Goal: Information Seeking & Learning: Find specific fact

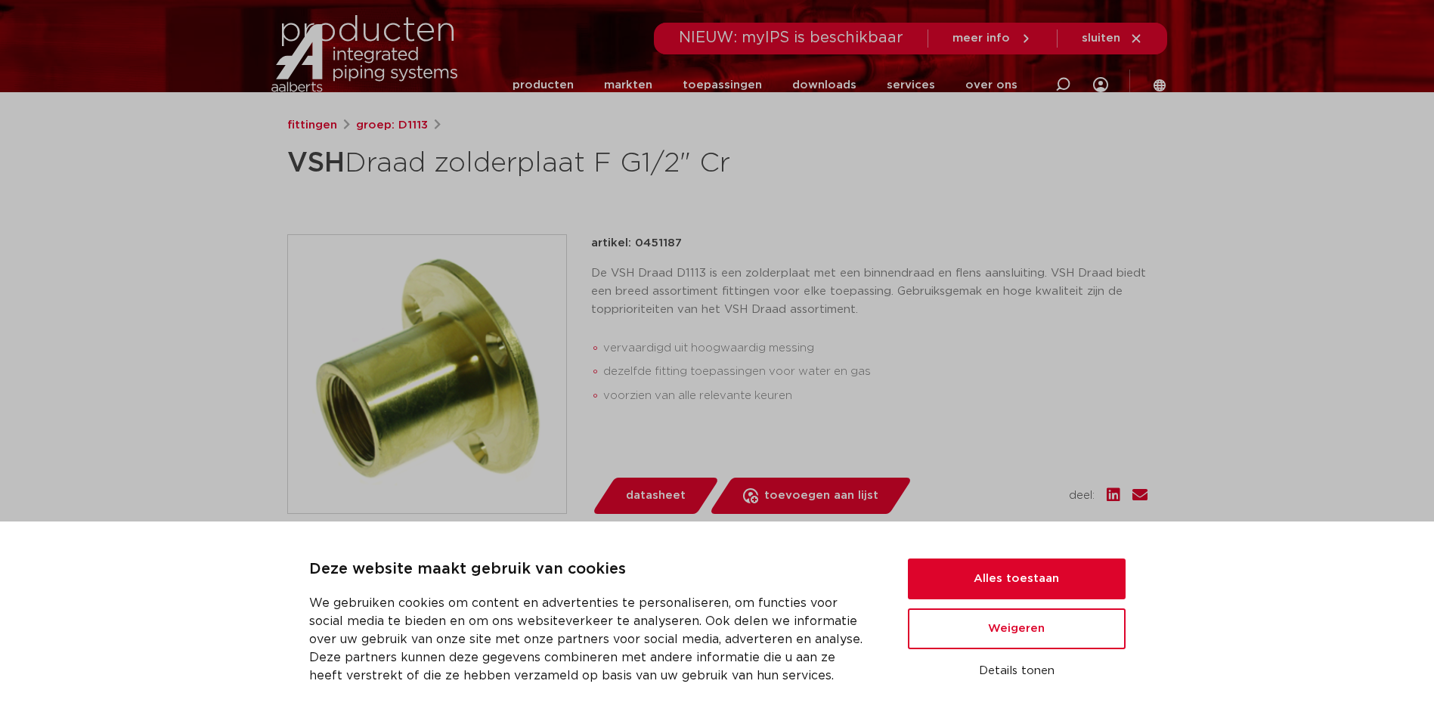
scroll to position [151, 0]
click at [1008, 576] on button "Alles toestaan" at bounding box center [1017, 579] width 218 height 41
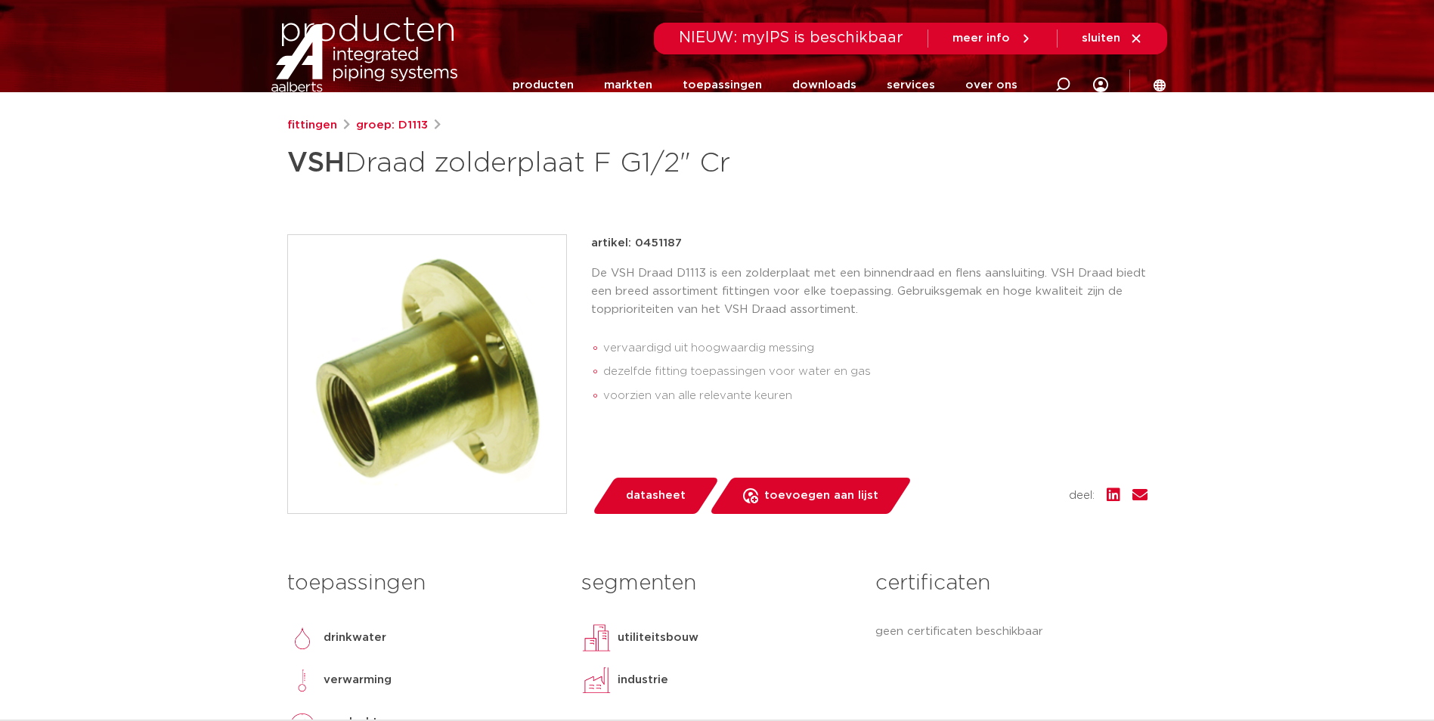
scroll to position [0, 0]
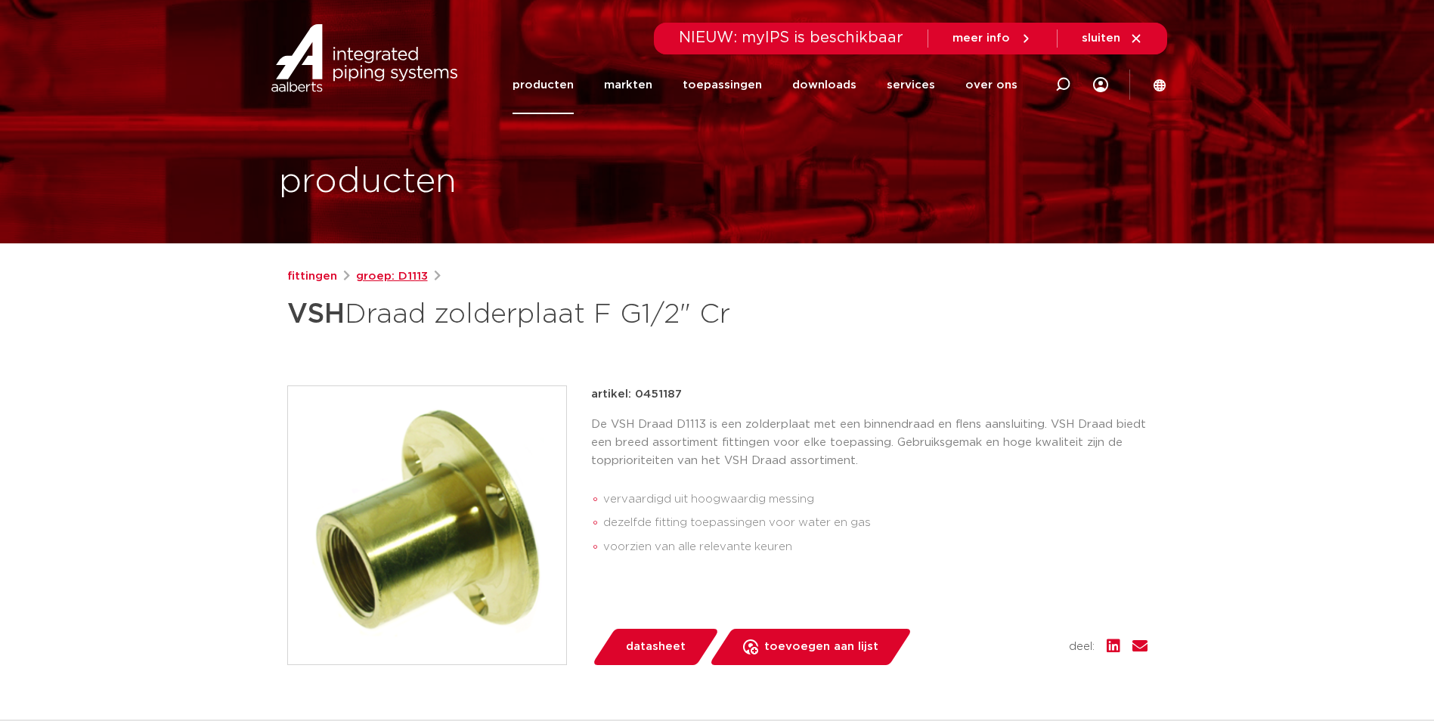
click at [402, 283] on link "groep: D1113" at bounding box center [392, 277] width 72 height 18
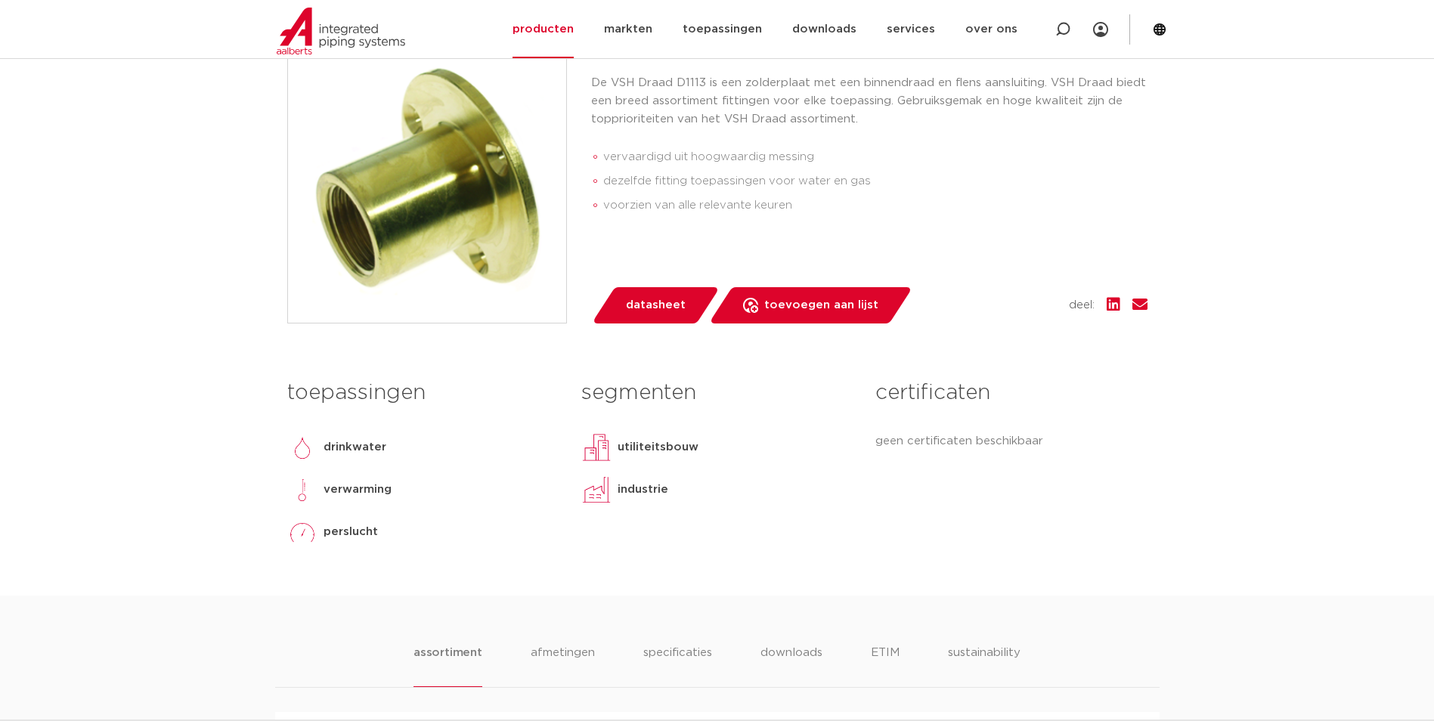
scroll to position [680, 0]
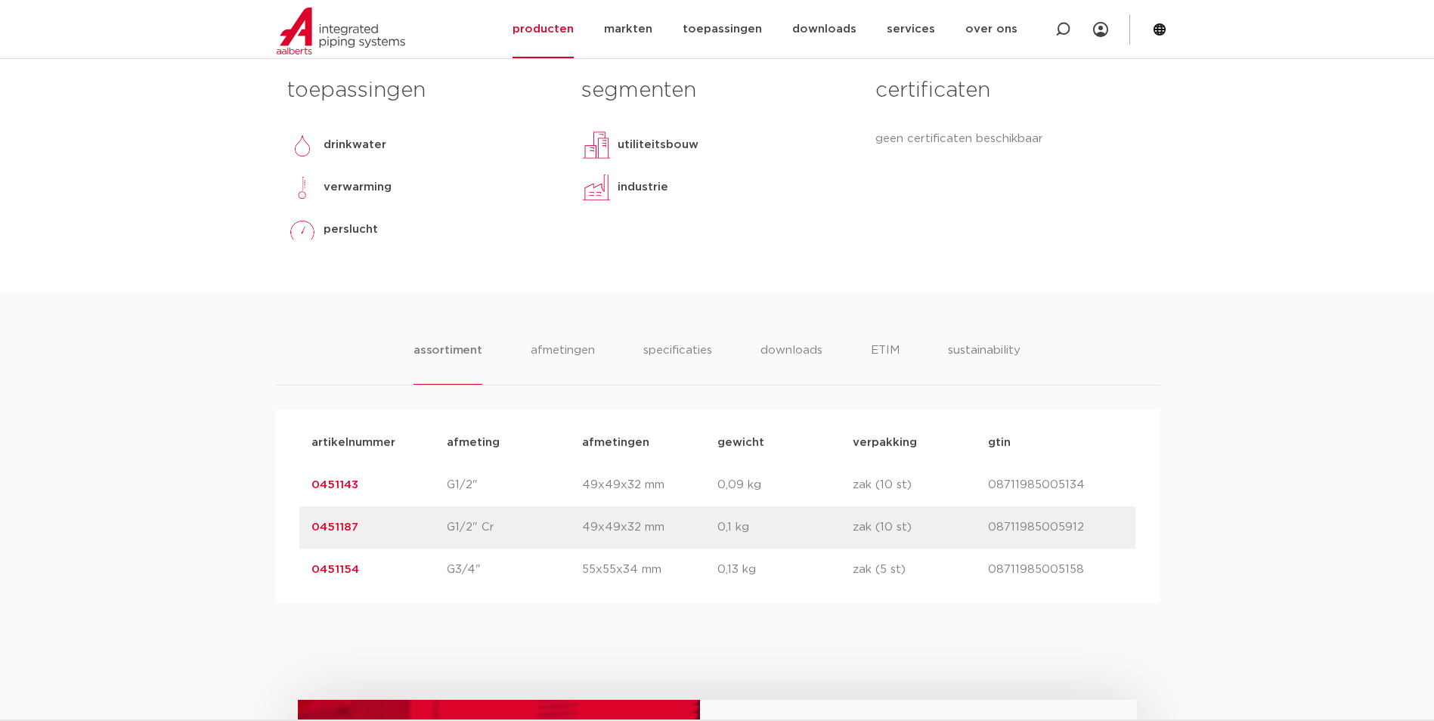
click at [341, 572] on link "0451154" at bounding box center [335, 569] width 48 height 11
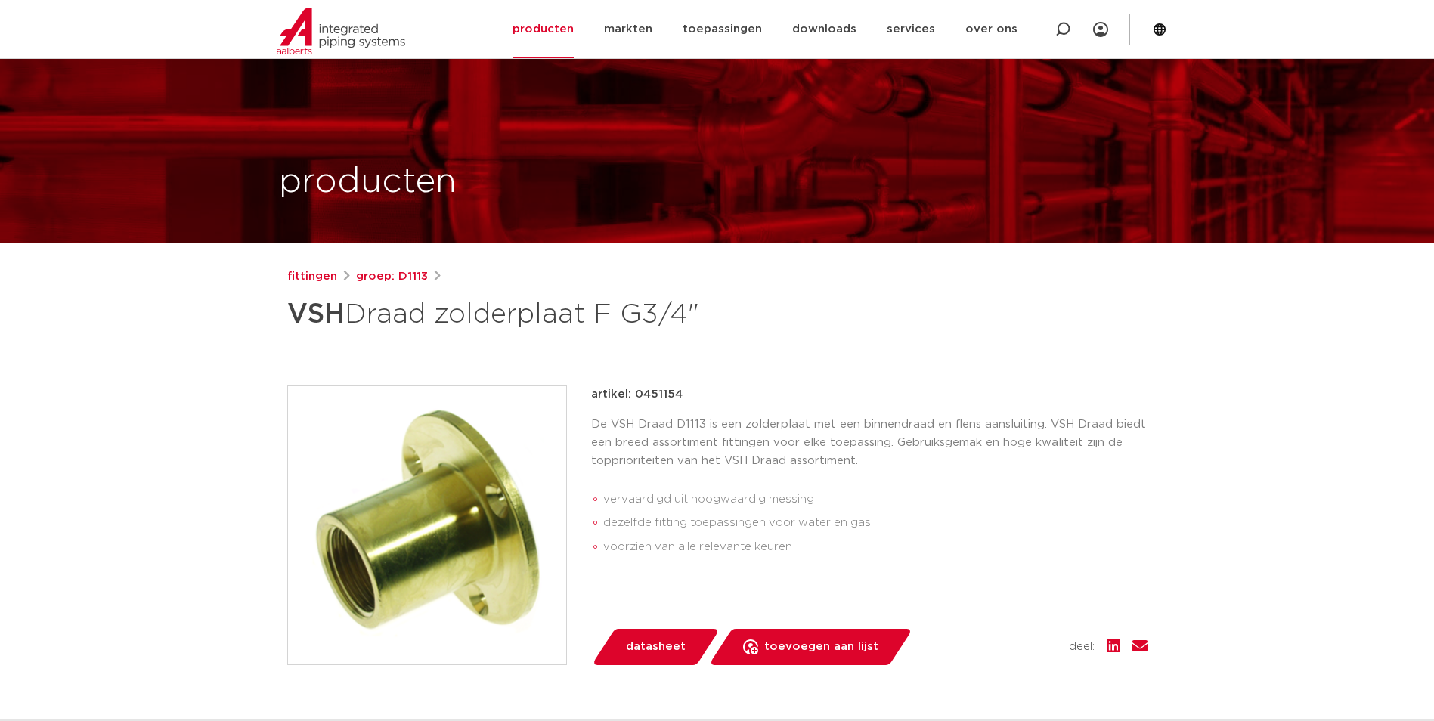
scroll to position [227, 0]
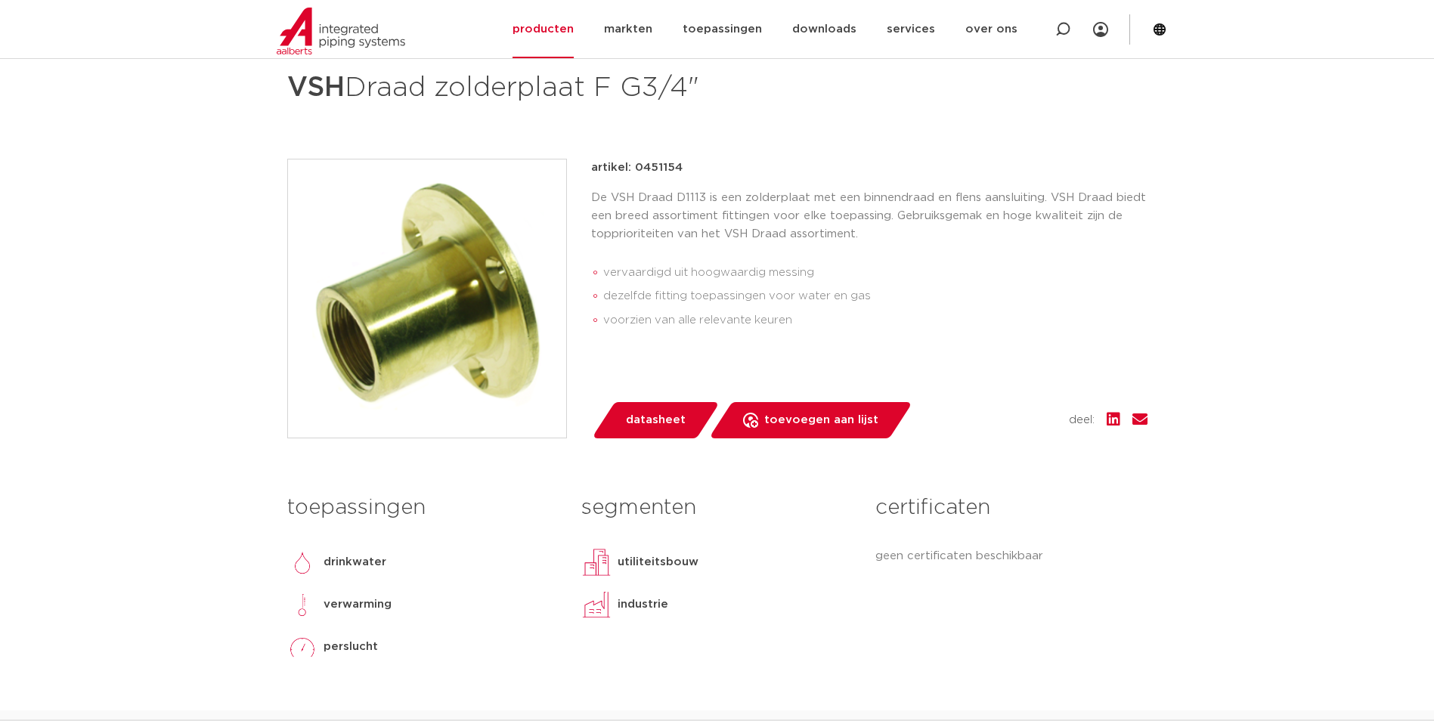
drag, startPoint x: 683, startPoint y: 166, endPoint x: 632, endPoint y: 173, distance: 51.8
click at [632, 173] on div "artikel: 0451154" at bounding box center [869, 168] width 556 height 18
drag, startPoint x: 632, startPoint y: 173, endPoint x: 654, endPoint y: 166, distance: 22.9
copy p "0451154"
